Goal: Transaction & Acquisition: Purchase product/service

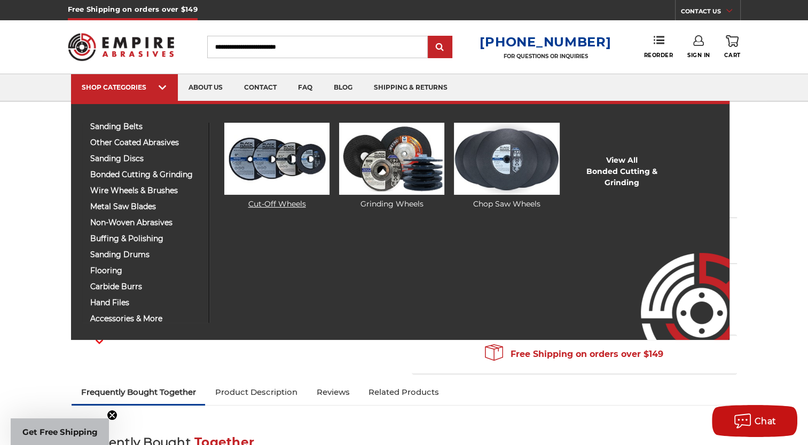
click at [273, 177] on img at bounding box center [276, 159] width 105 height 72
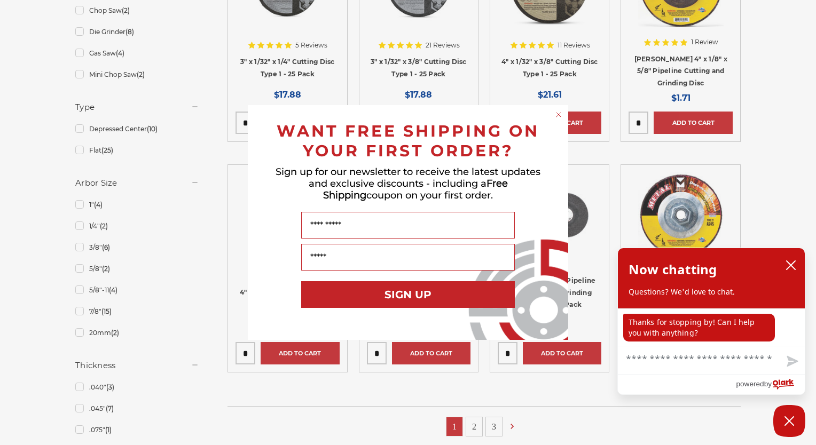
click at [78, 226] on div "Close dialog WANT FREE SHIPPING ON YOUR FIRST ORDER? Sign up for our newsletter…" at bounding box center [408, 222] width 816 height 445
click at [558, 115] on icon "Close dialog" at bounding box center [558, 115] width 4 height 4
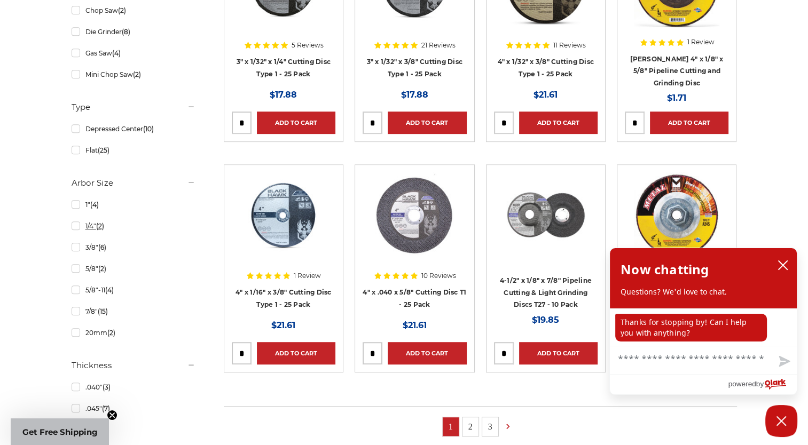
click at [75, 225] on link "1/4" (2)" at bounding box center [134, 226] width 124 height 19
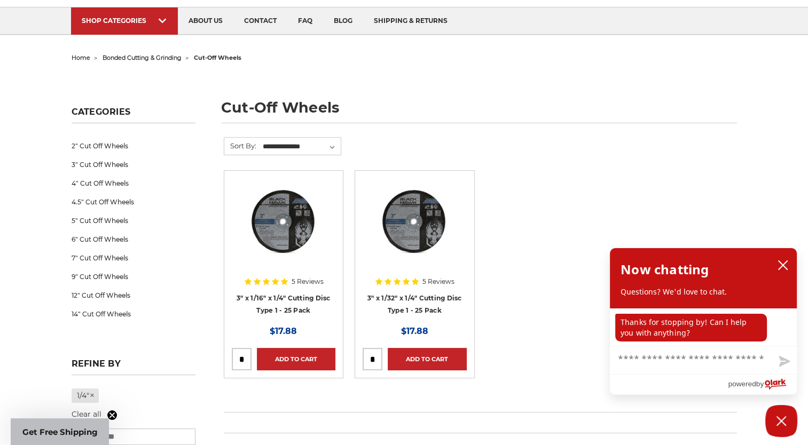
scroll to position [107, 0]
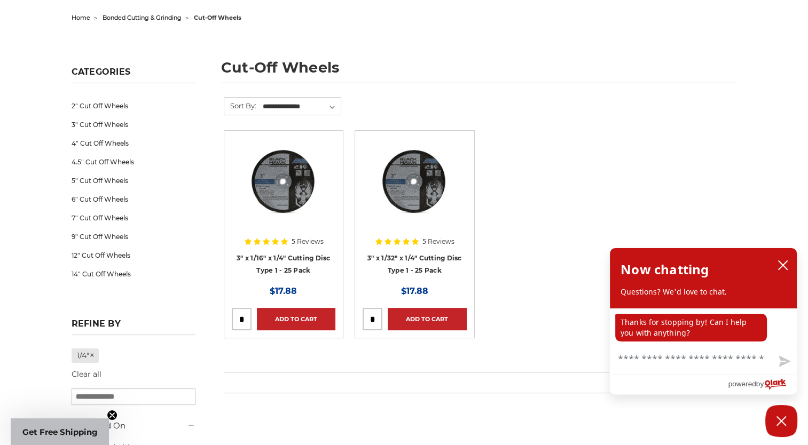
scroll to position [534, 0]
